Goal: Find specific page/section: Find specific page/section

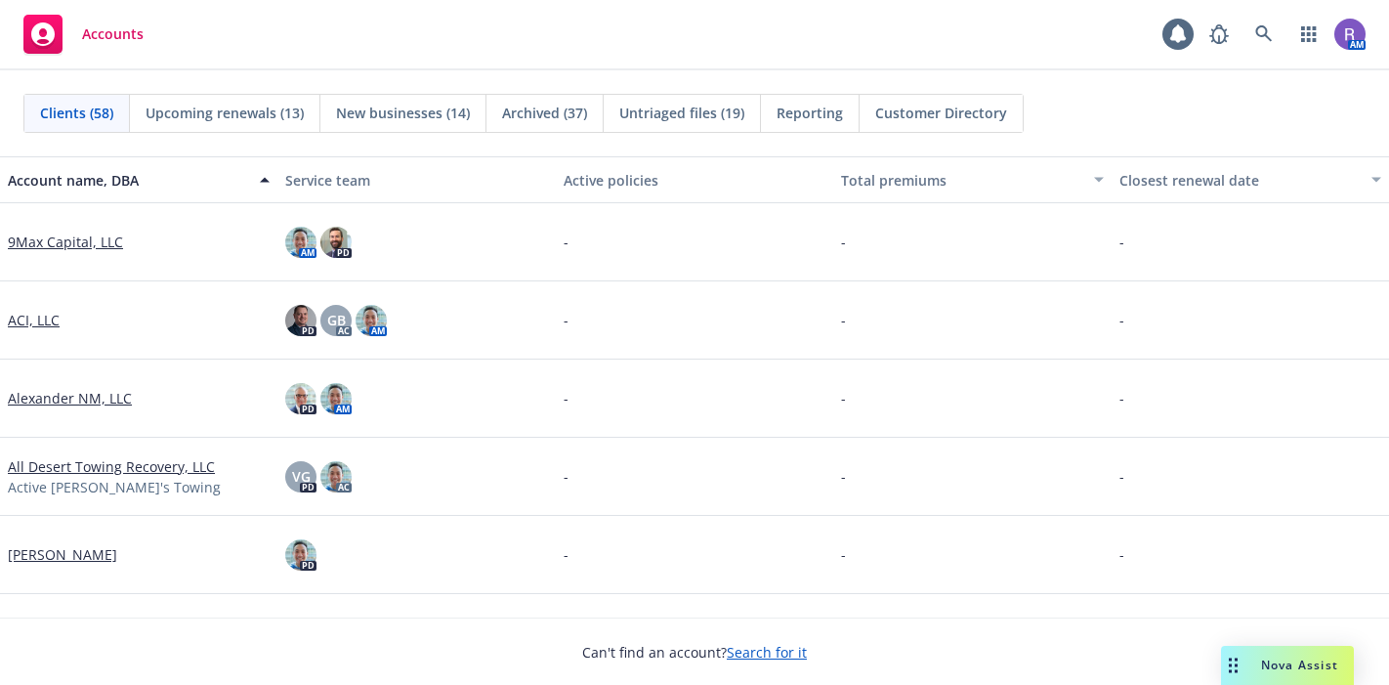
click at [1264, 36] on icon at bounding box center [1264, 33] width 17 height 17
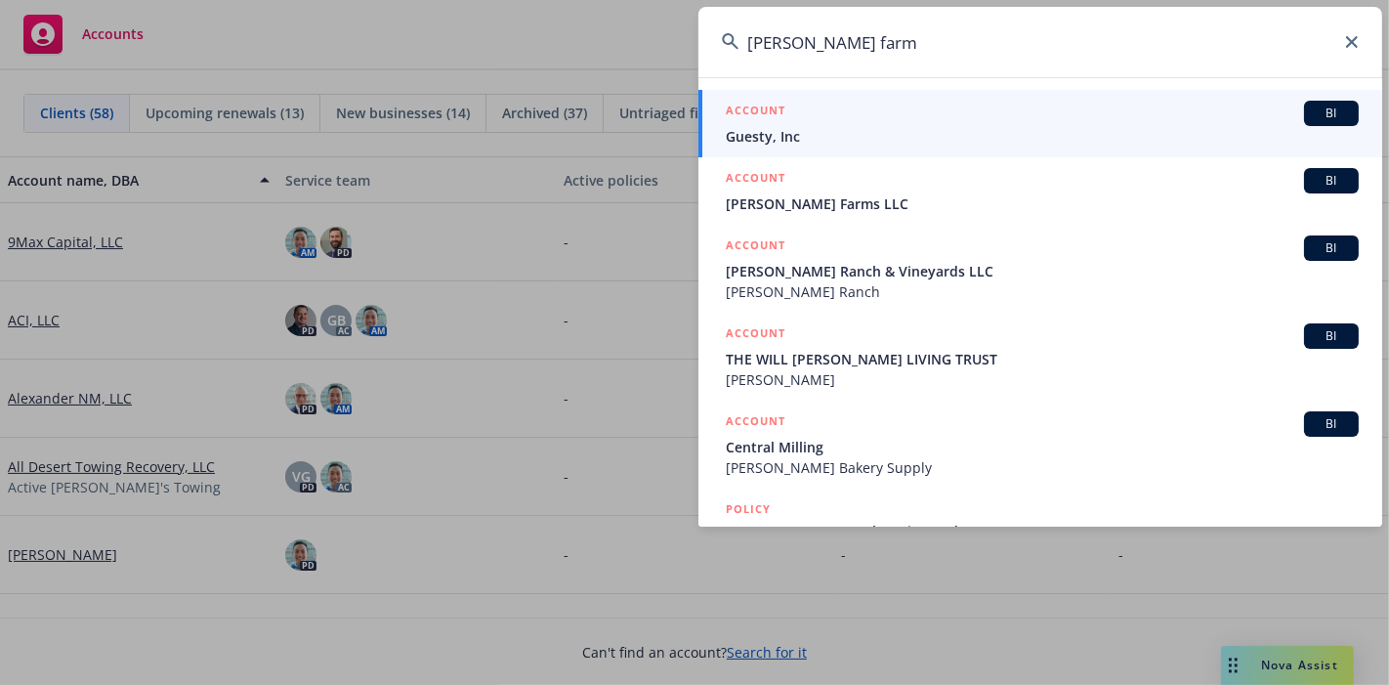
type input "[PERSON_NAME] farms"
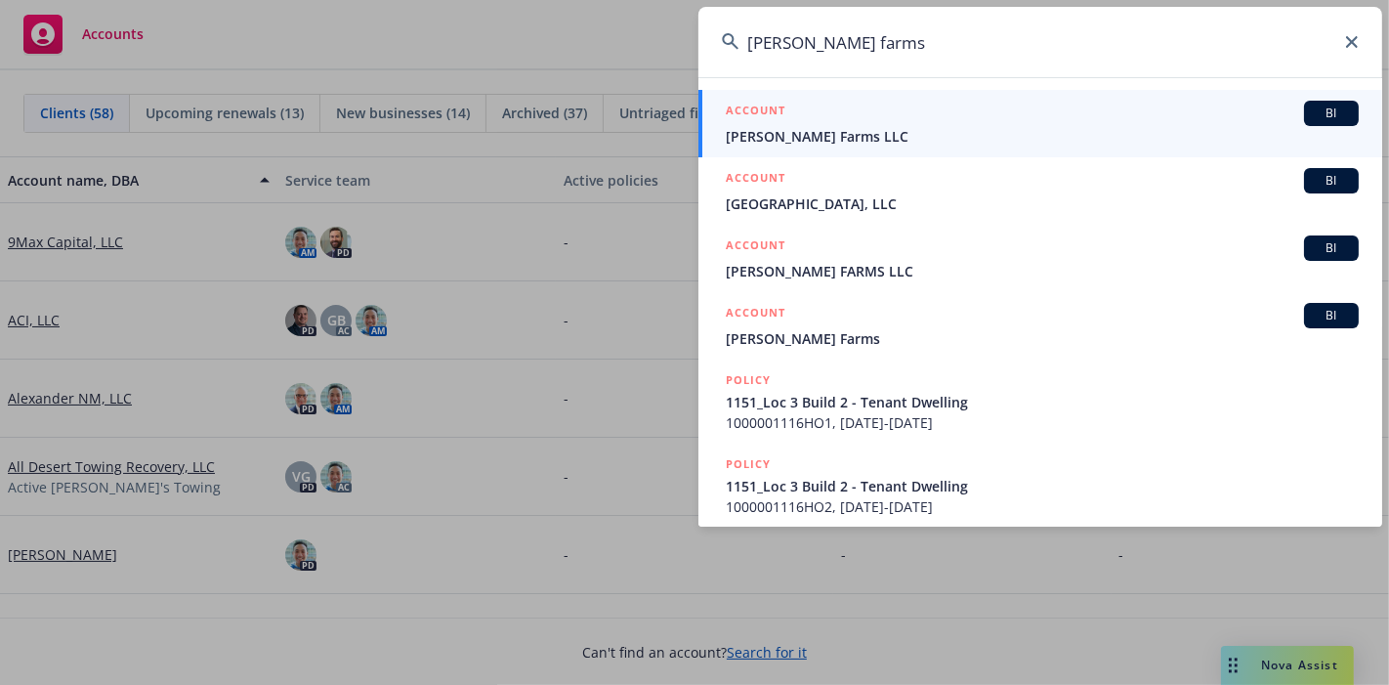
click at [910, 117] on div "ACCOUNT BI" at bounding box center [1042, 113] width 633 height 25
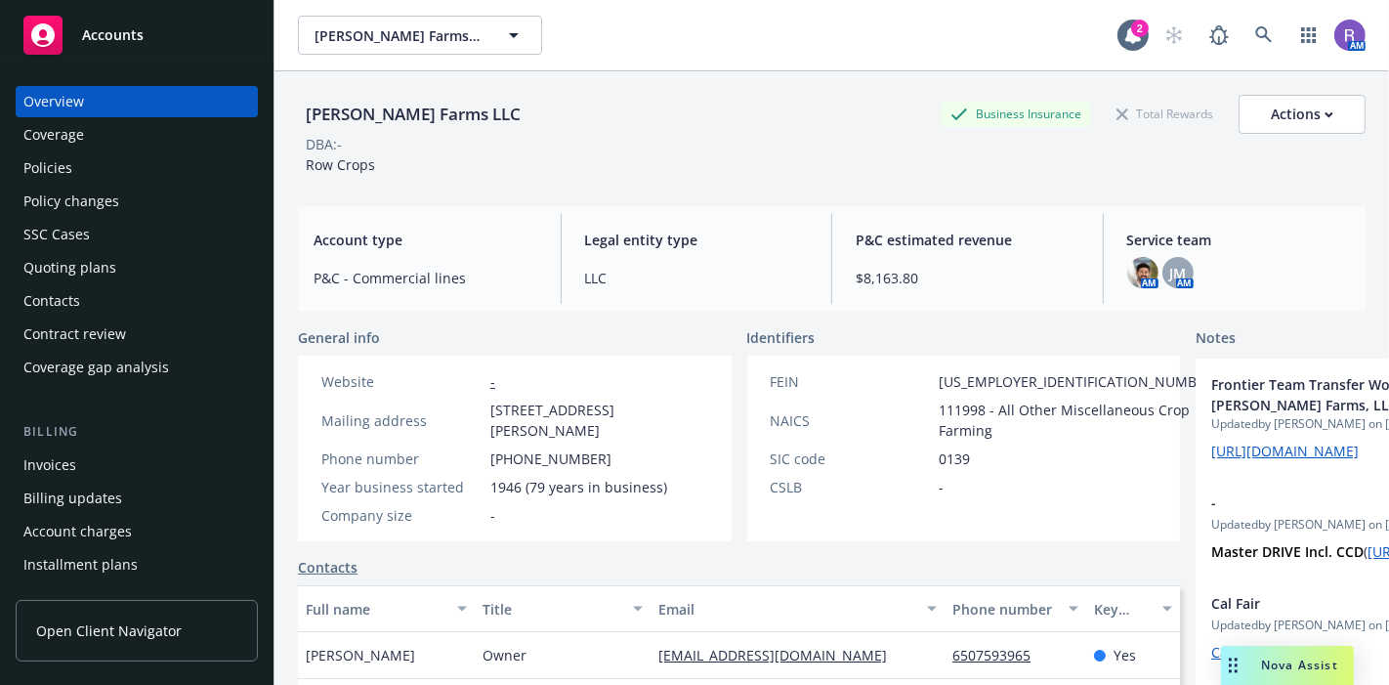
click at [147, 278] on div "Quoting plans" at bounding box center [136, 267] width 227 height 31
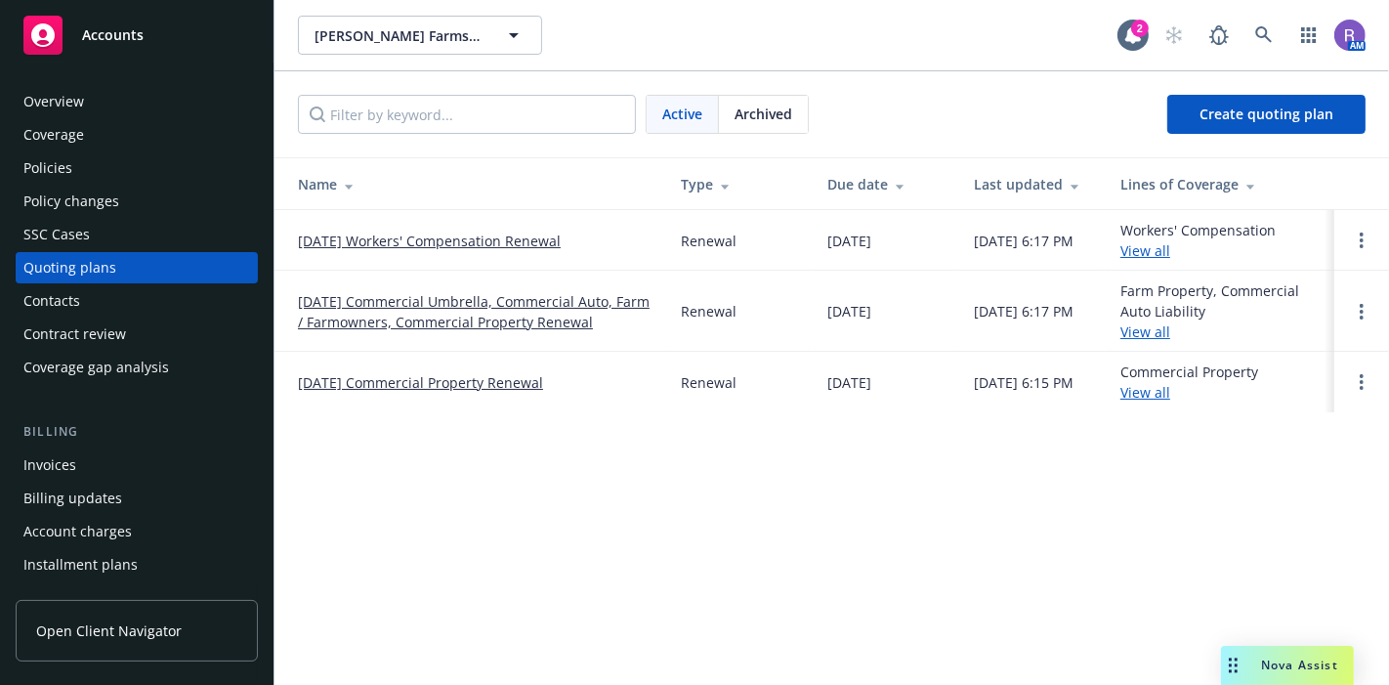
click at [100, 161] on div "Policies" at bounding box center [136, 167] width 227 height 31
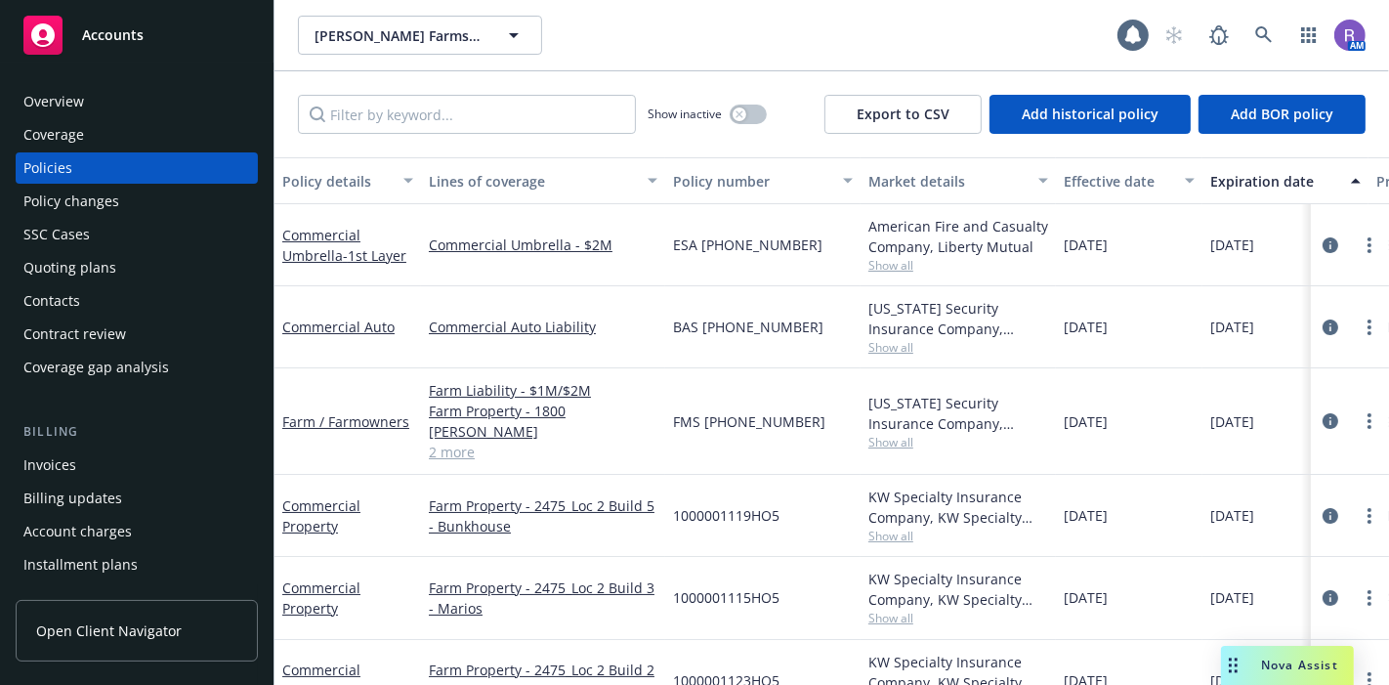
click at [73, 260] on div "Quoting plans" at bounding box center [69, 267] width 93 height 31
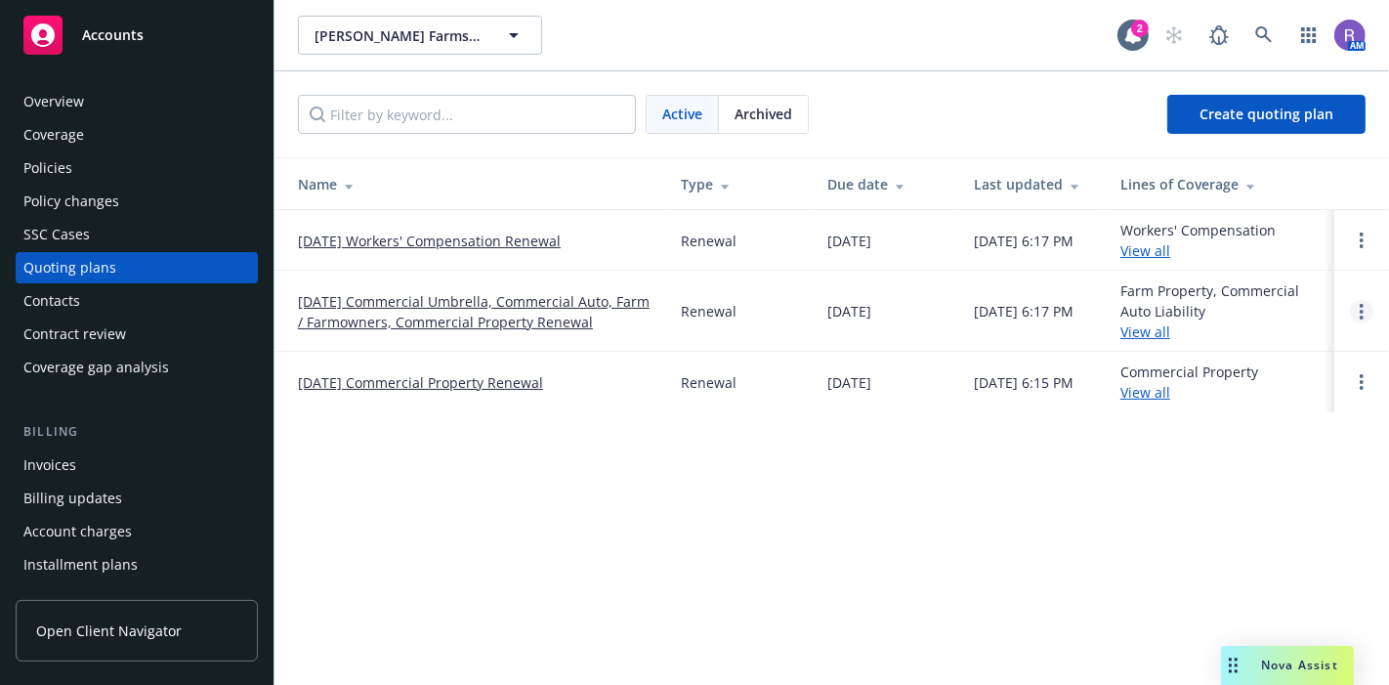
click at [1368, 316] on link "Open options" at bounding box center [1361, 311] width 23 height 23
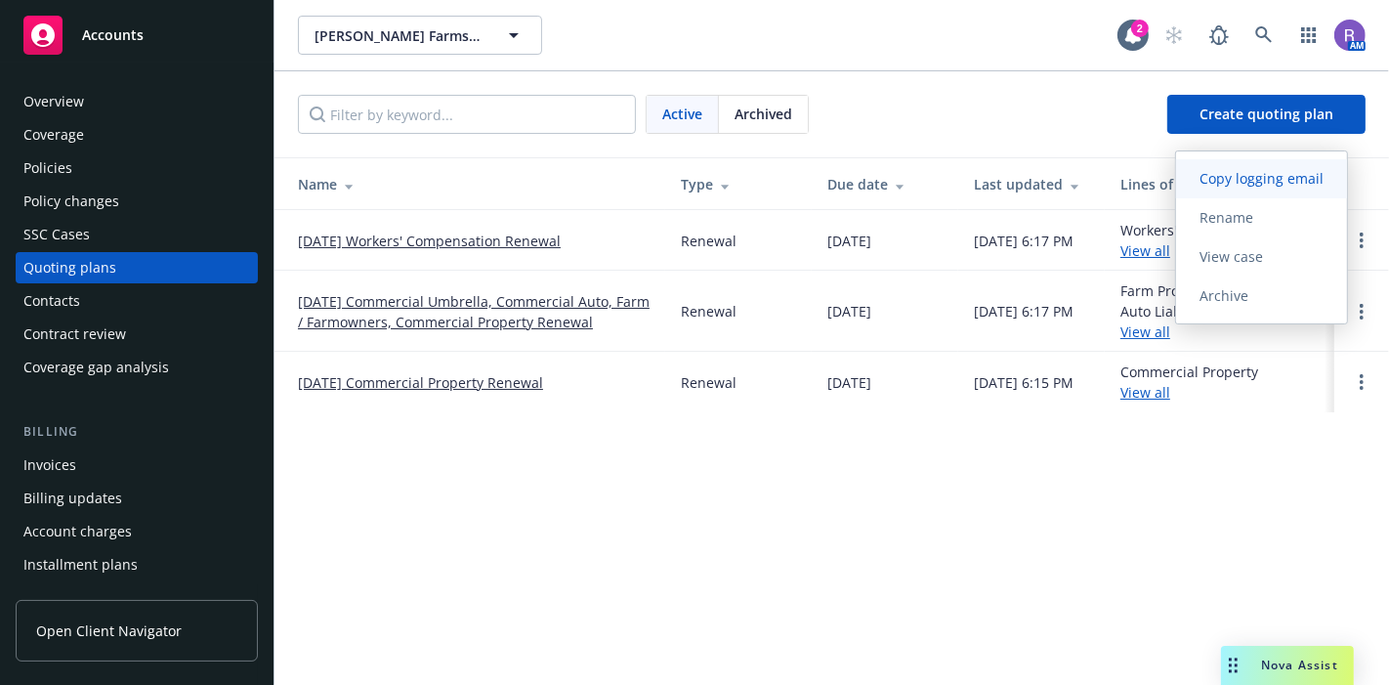
click at [1241, 175] on span "Copy logging email" at bounding box center [1261, 178] width 171 height 19
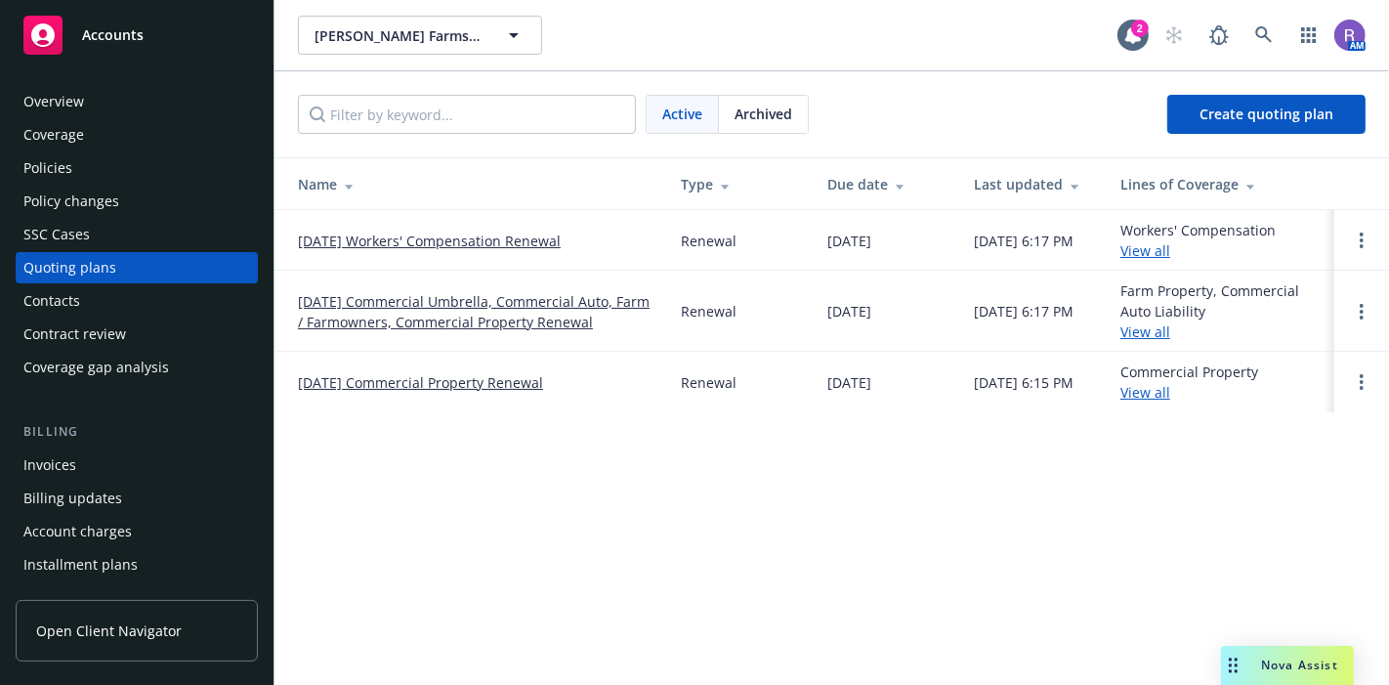
click at [543, 567] on div "[PERSON_NAME] Farms LLC [PERSON_NAME] Farms LLC 2 AM Active Archived Create quo…" at bounding box center [832, 342] width 1115 height 685
click at [468, 584] on div "[PERSON_NAME] Farms LLC [PERSON_NAME] Farms LLC 2 AM Active Archived Create quo…" at bounding box center [832, 342] width 1115 height 685
click at [829, 562] on div "[PERSON_NAME] Farms LLC [PERSON_NAME] Farms LLC 2 AM Active Archived Create quo…" at bounding box center [832, 342] width 1115 height 685
click at [1275, 43] on link at bounding box center [1264, 35] width 39 height 39
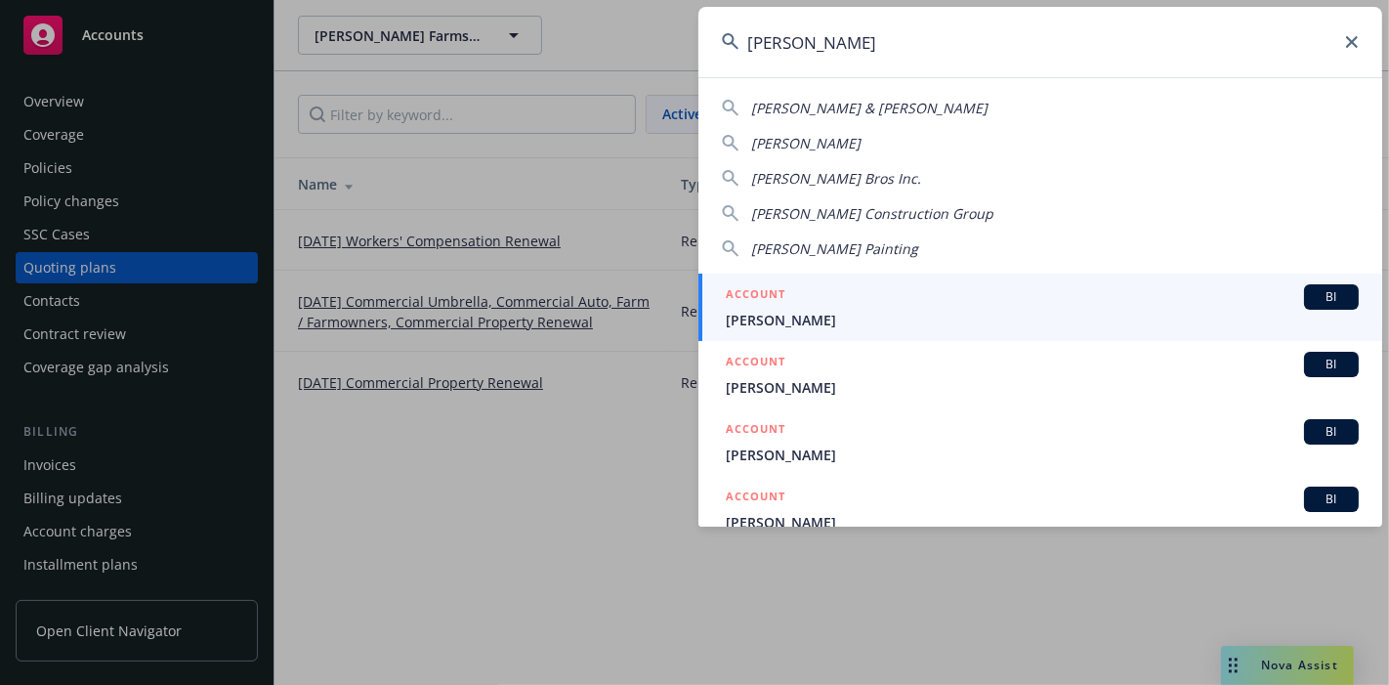
type input "[PERSON_NAME]"
click at [823, 315] on span "[PERSON_NAME]" at bounding box center [1042, 320] width 633 height 21
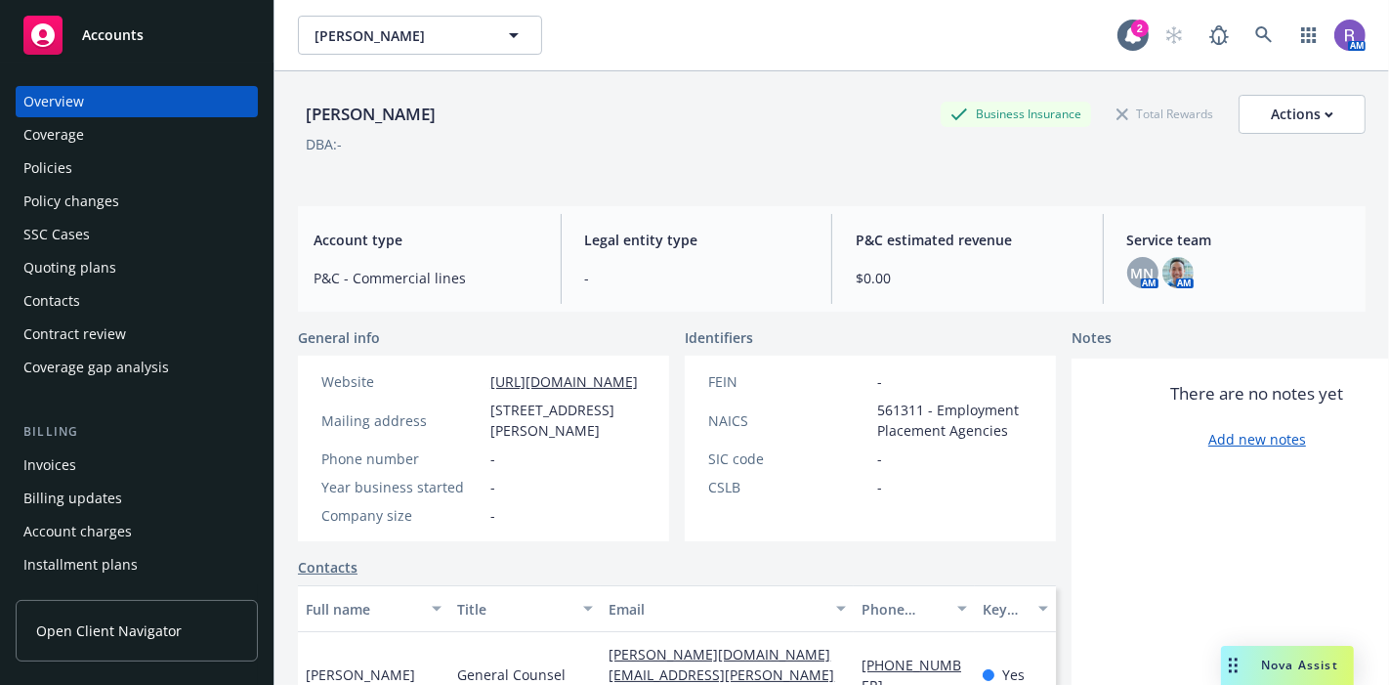
click at [64, 176] on div "Policies" at bounding box center [47, 167] width 49 height 31
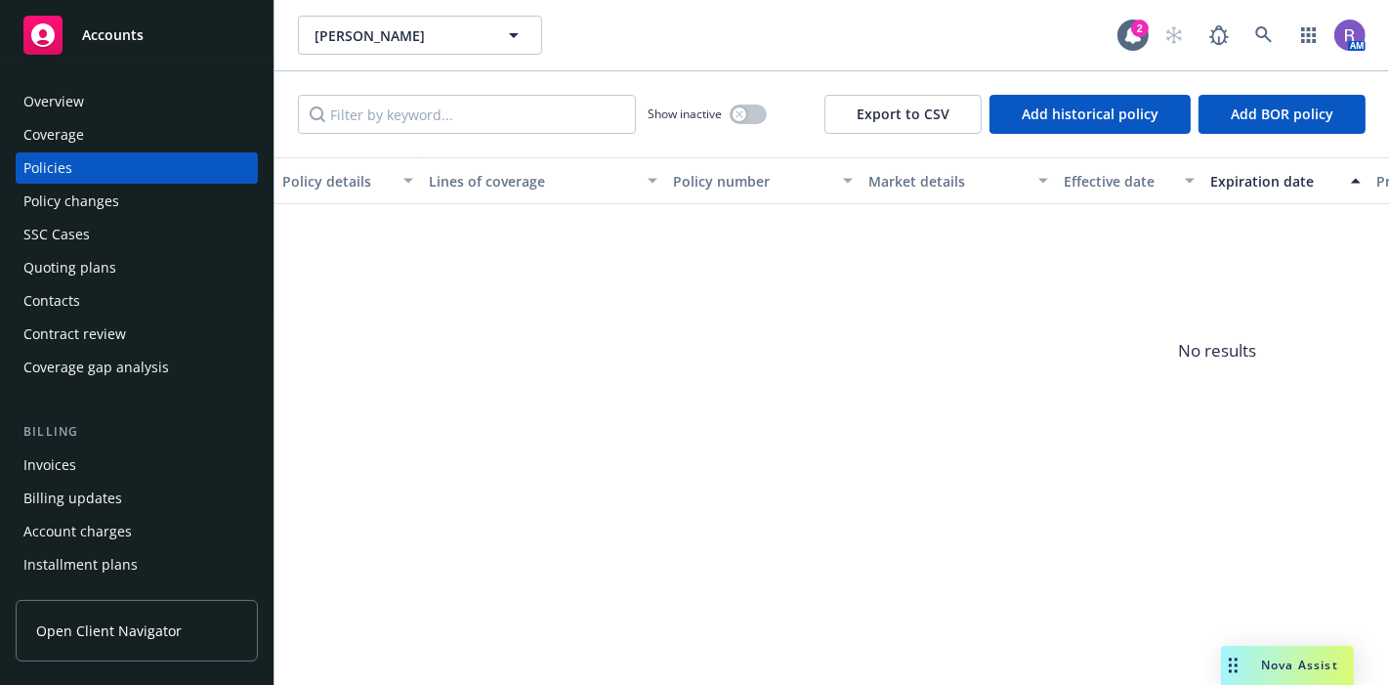
click at [78, 258] on div "Quoting plans" at bounding box center [69, 267] width 93 height 31
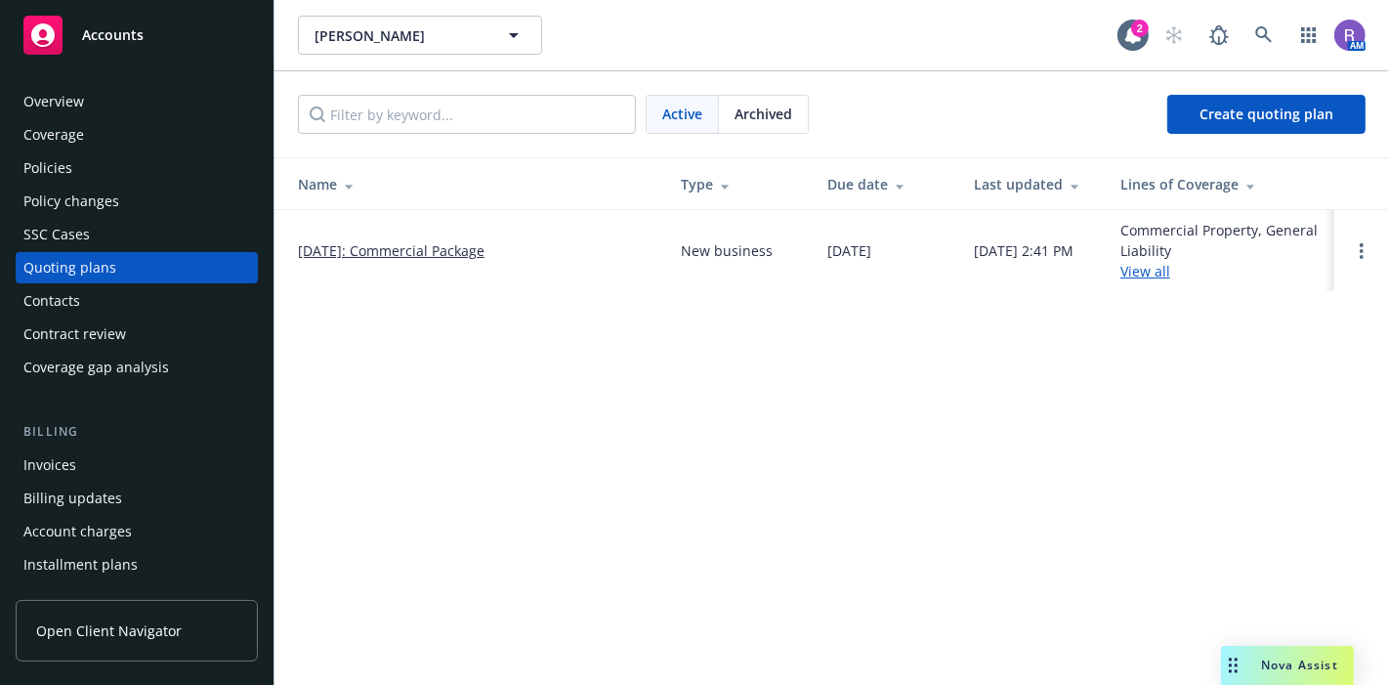
click at [376, 261] on td "[DATE]: Commercial Package" at bounding box center [470, 250] width 391 height 81
click at [419, 240] on link "[DATE]: Commercial Package" at bounding box center [391, 250] width 187 height 21
